Goal: Task Accomplishment & Management: Complete application form

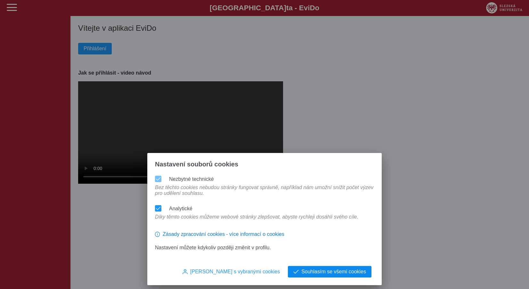
click at [359, 273] on span "Souhlasím se všemi cookies" at bounding box center [333, 272] width 65 height 6
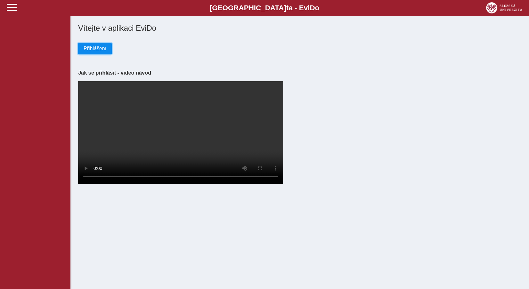
click at [92, 51] on span "Přihlášení" at bounding box center [95, 49] width 23 height 6
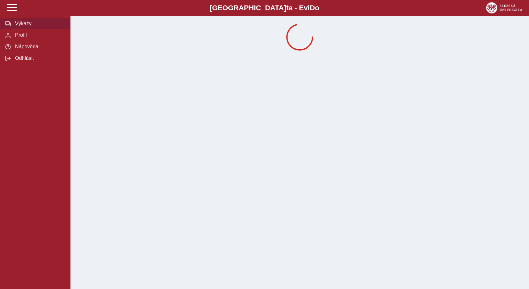
click at [26, 27] on span "Výkazy" at bounding box center [39, 24] width 52 height 6
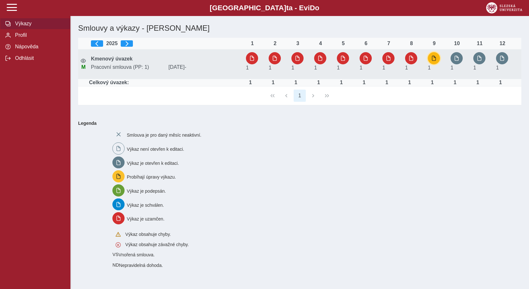
click at [431, 59] on span "button" at bounding box center [433, 58] width 5 height 5
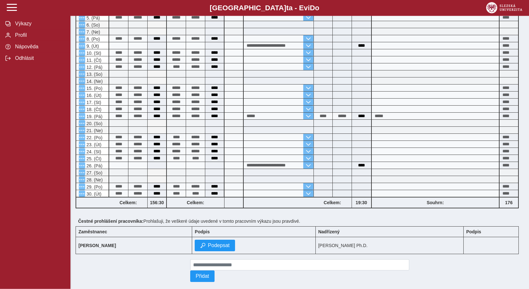
scroll to position [131, 0]
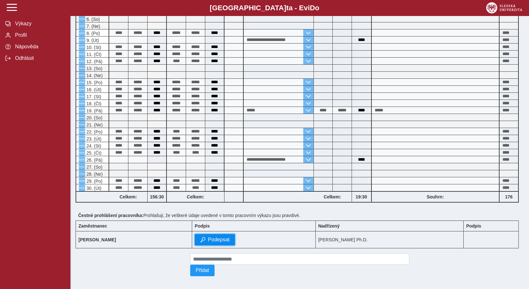
click at [233, 245] on button "Podepsat" at bounding box center [215, 240] width 40 height 12
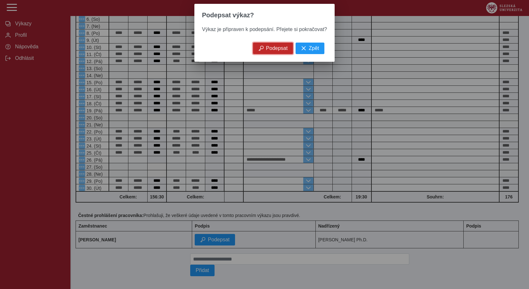
click at [273, 50] on span "Podepsat" at bounding box center [277, 48] width 22 height 6
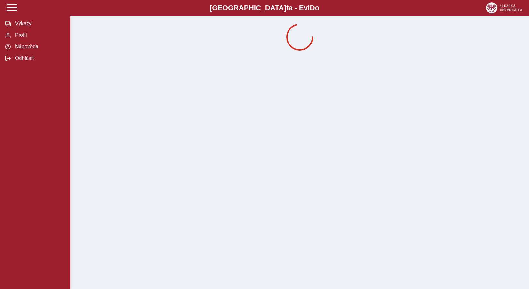
scroll to position [0, 0]
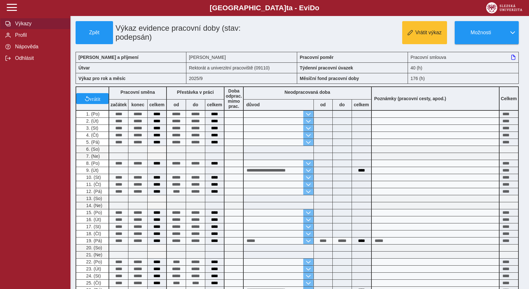
click at [36, 29] on button "Výkazy" at bounding box center [35, 24] width 70 height 12
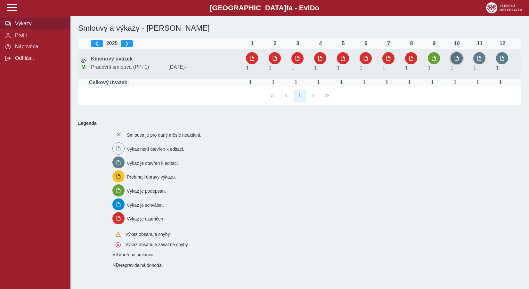
click at [457, 58] on span "button" at bounding box center [456, 58] width 5 height 5
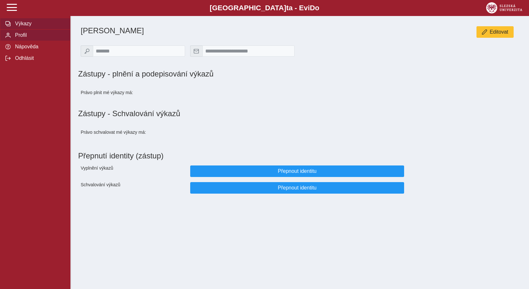
click at [24, 27] on span "Výkazy" at bounding box center [39, 24] width 52 height 6
click at [17, 27] on span "Výkazy" at bounding box center [39, 24] width 52 height 6
click at [23, 27] on span "Výkazy" at bounding box center [39, 24] width 52 height 6
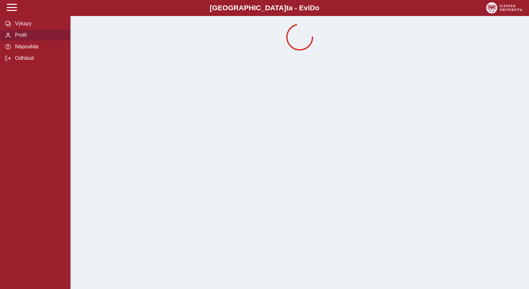
click at [46, 27] on span "Výkazy" at bounding box center [39, 24] width 52 height 6
click at [22, 27] on span "Výkazy" at bounding box center [39, 24] width 52 height 6
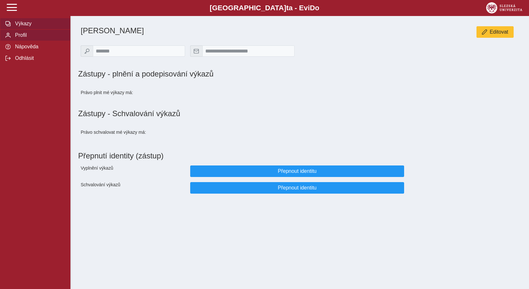
click at [47, 27] on span "Výkazy" at bounding box center [39, 24] width 52 height 6
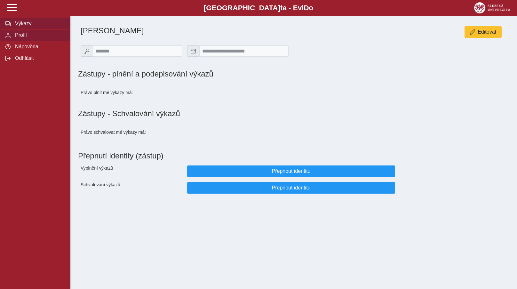
click at [29, 27] on span "Výkazy" at bounding box center [39, 24] width 52 height 6
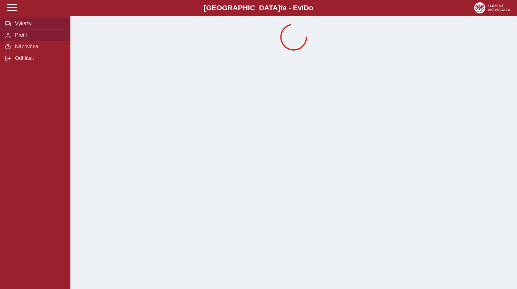
click at [16, 27] on span "Výkazy" at bounding box center [39, 24] width 52 height 6
